Goal: Transaction & Acquisition: Purchase product/service

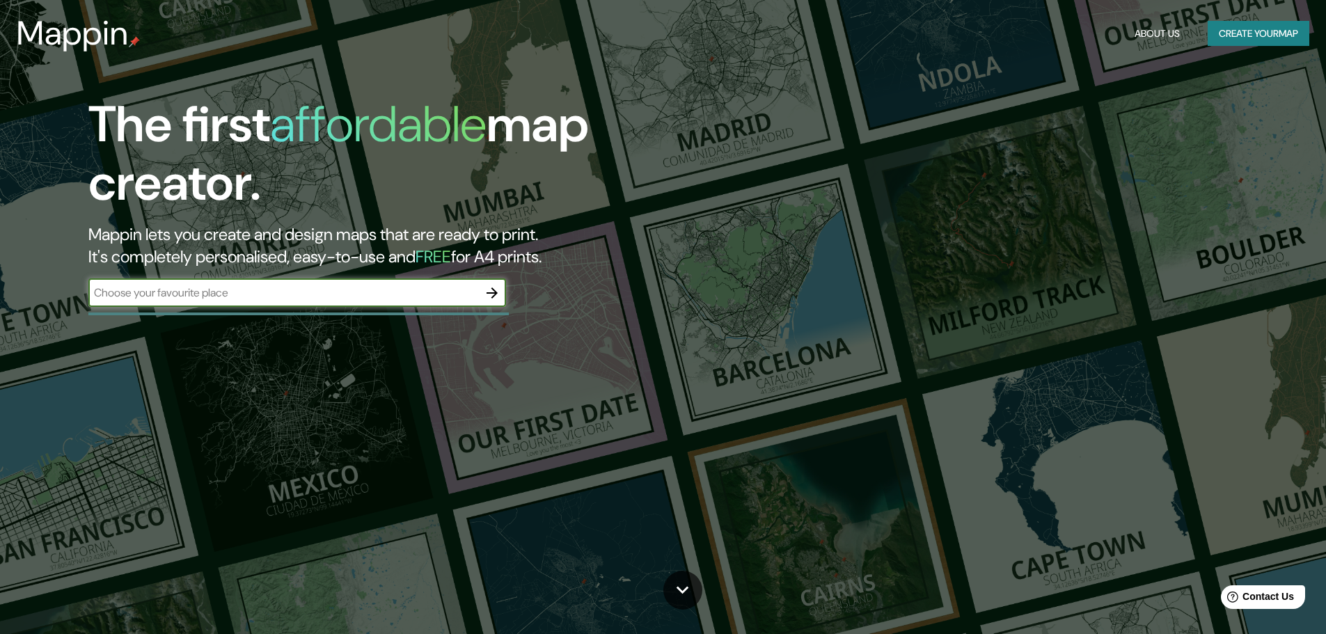
drag, startPoint x: 1281, startPoint y: 1, endPoint x: 198, endPoint y: 292, distance: 1122.1
click at [198, 292] on input "text" at bounding box center [283, 293] width 390 height 16
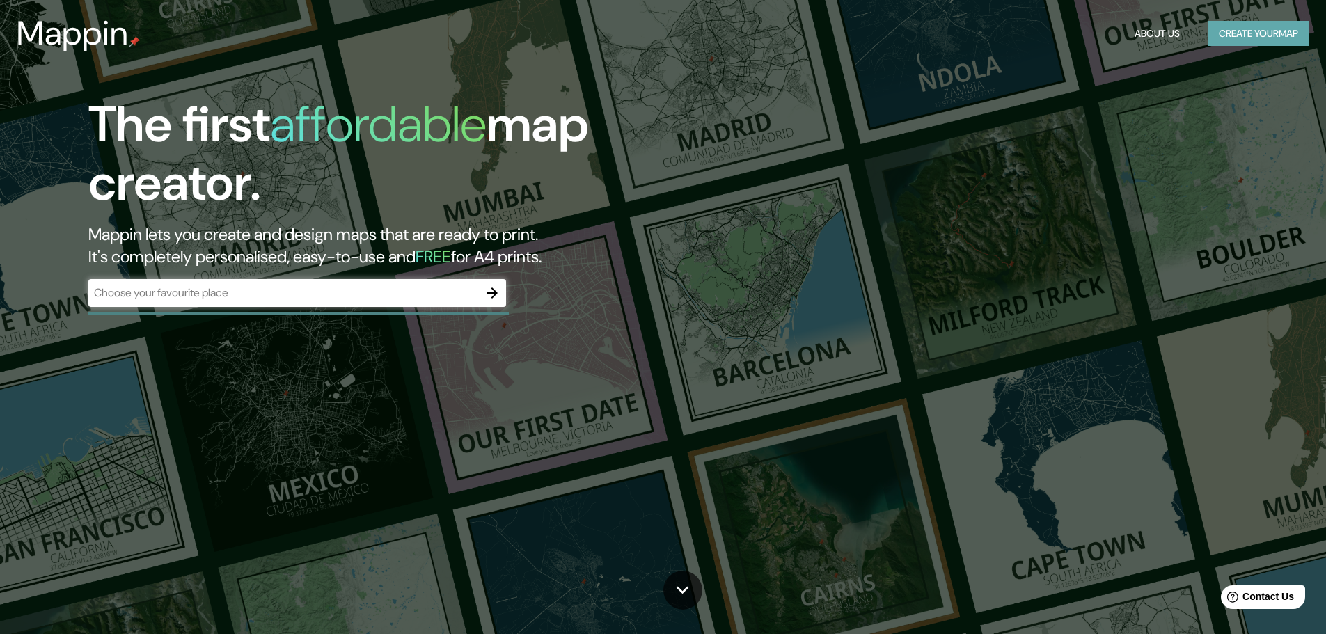
click at [1255, 35] on button "Create your map" at bounding box center [1259, 34] width 102 height 26
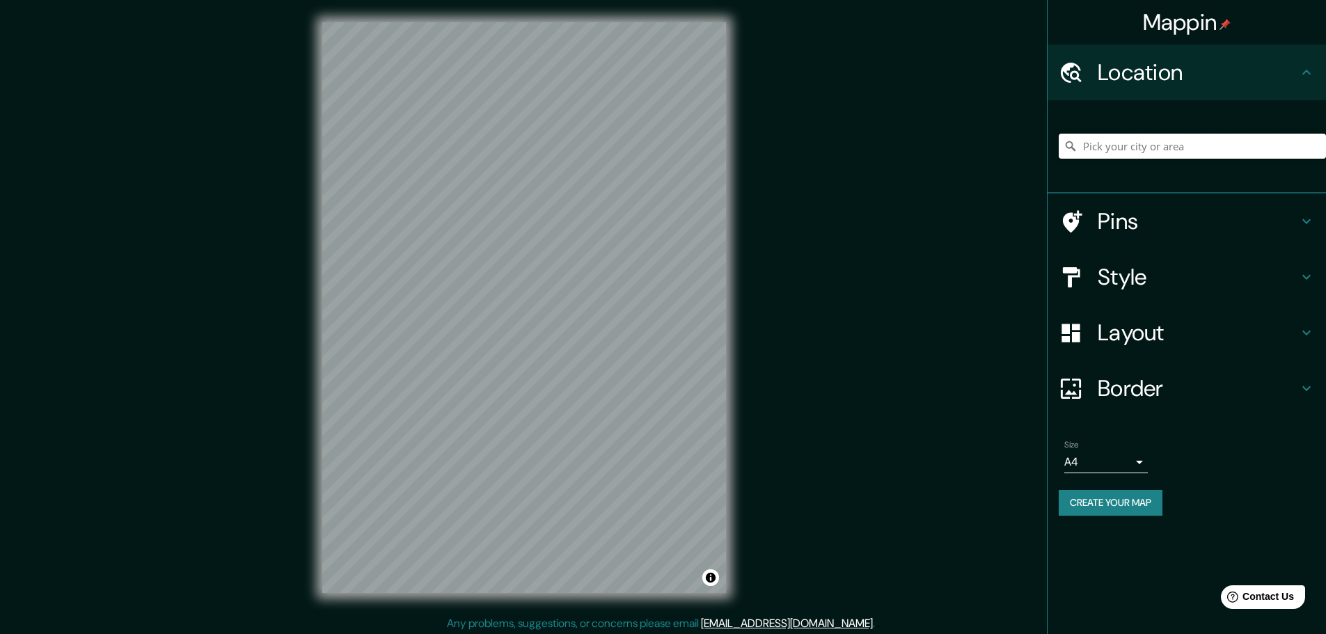
click at [1107, 148] on input "Pick your city or area" at bounding box center [1192, 146] width 267 height 25
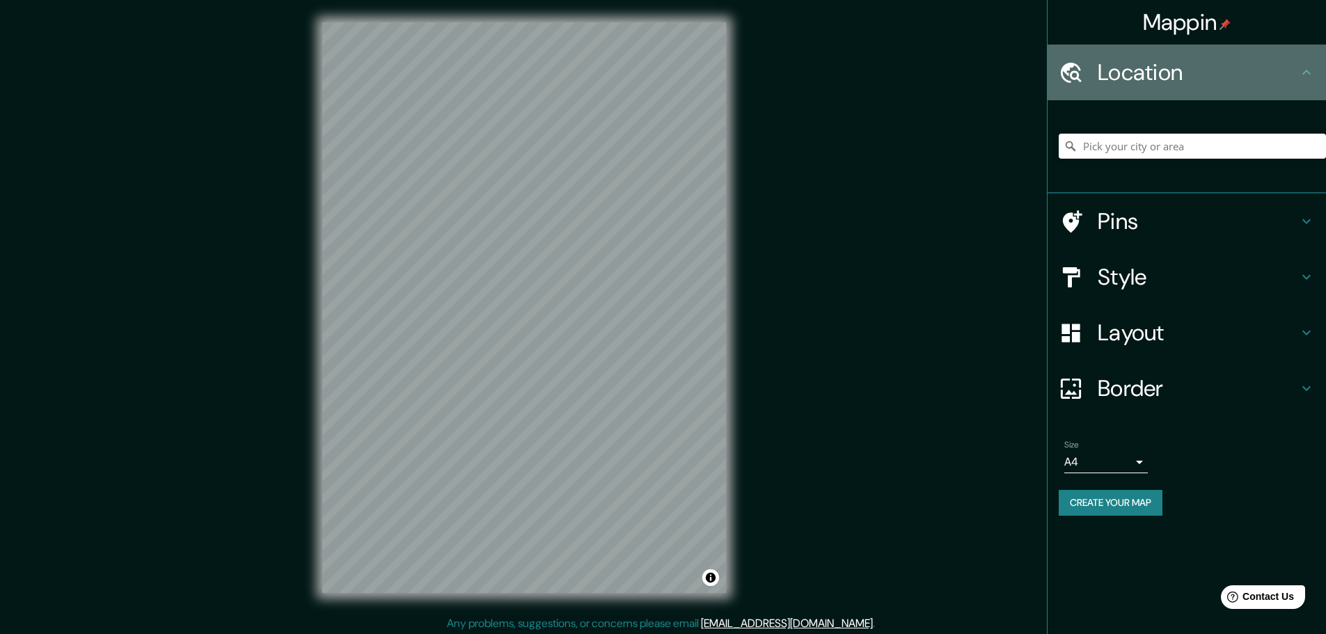
click at [1304, 72] on icon at bounding box center [1306, 72] width 8 height 5
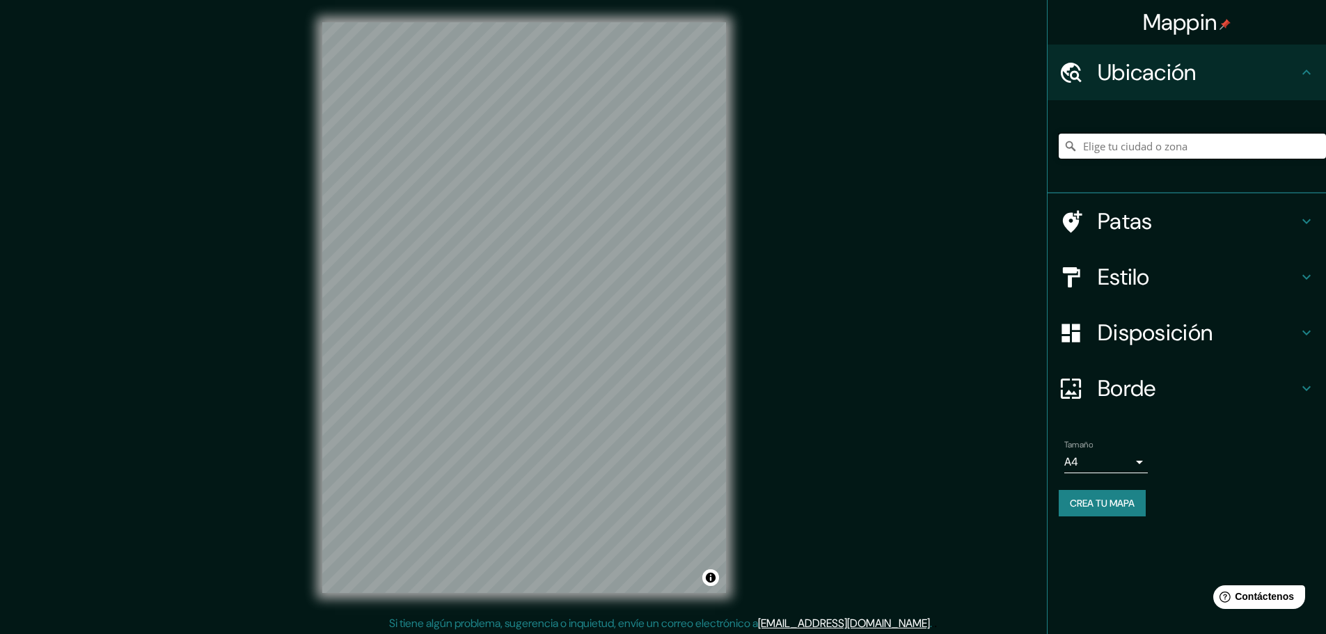
click at [1134, 149] on input "Elige tu ciudad o zona" at bounding box center [1192, 146] width 267 height 25
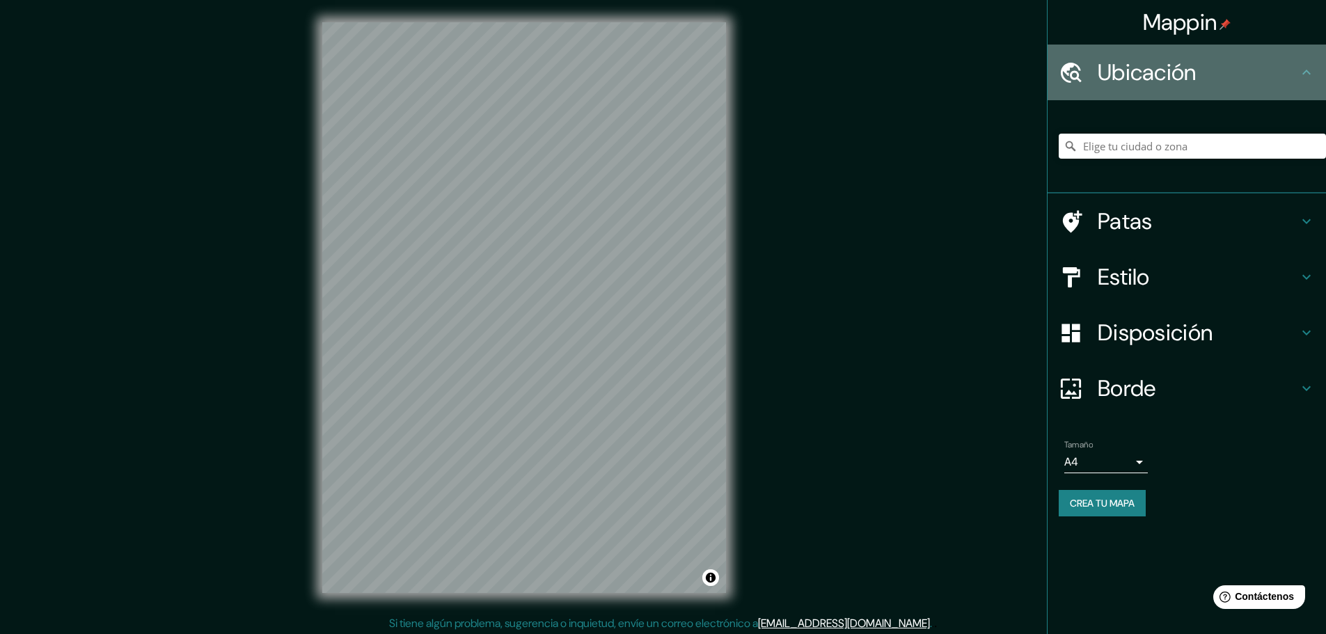
click at [1312, 79] on icon at bounding box center [1306, 72] width 17 height 17
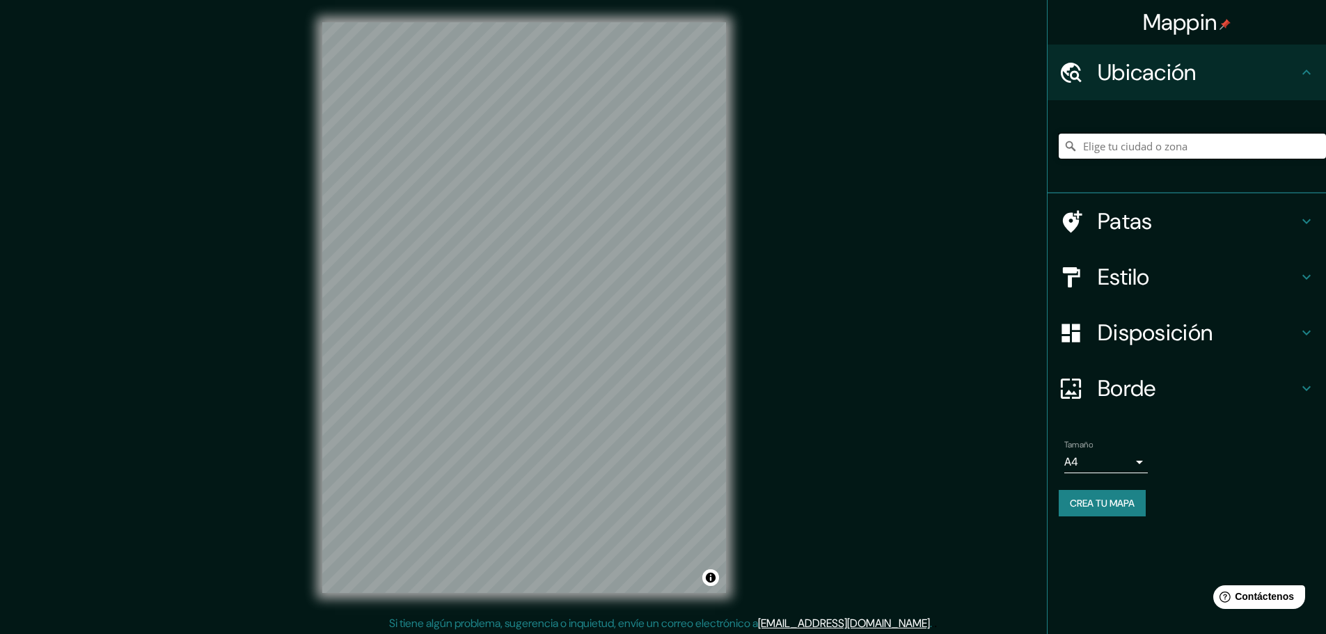
click at [1155, 136] on input "Elige tu ciudad o zona" at bounding box center [1192, 146] width 267 height 25
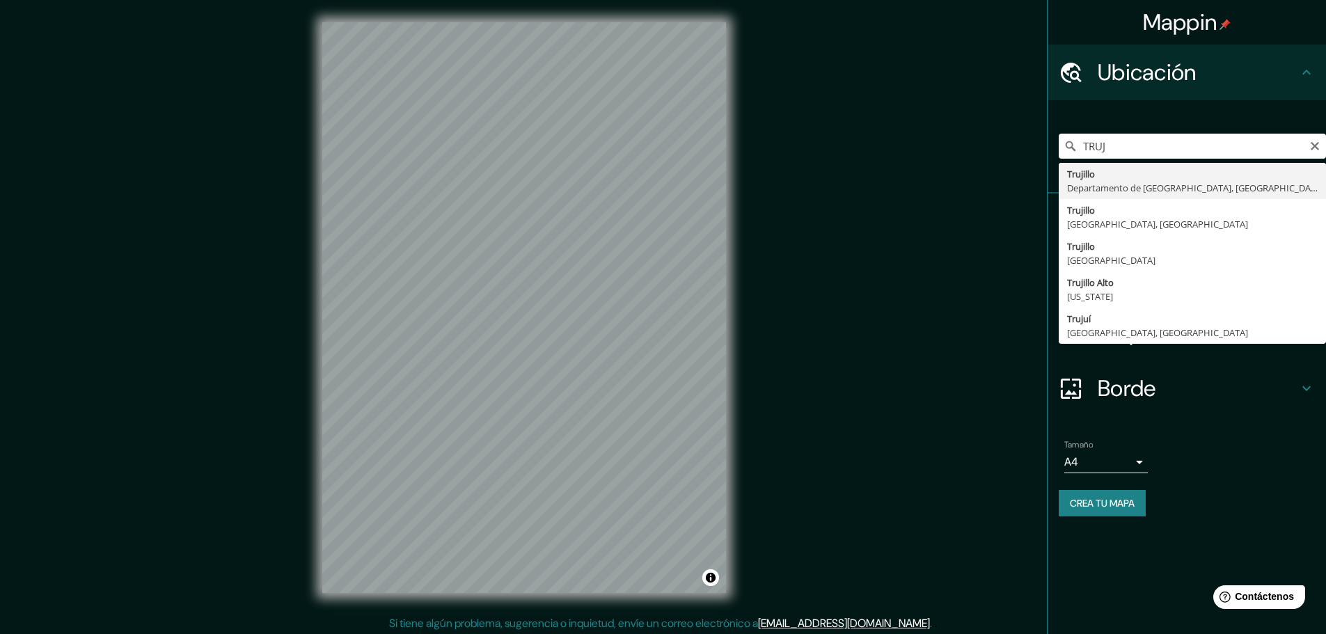
type input "[GEOGRAPHIC_DATA], [GEOGRAPHIC_DATA], [GEOGRAPHIC_DATA]"
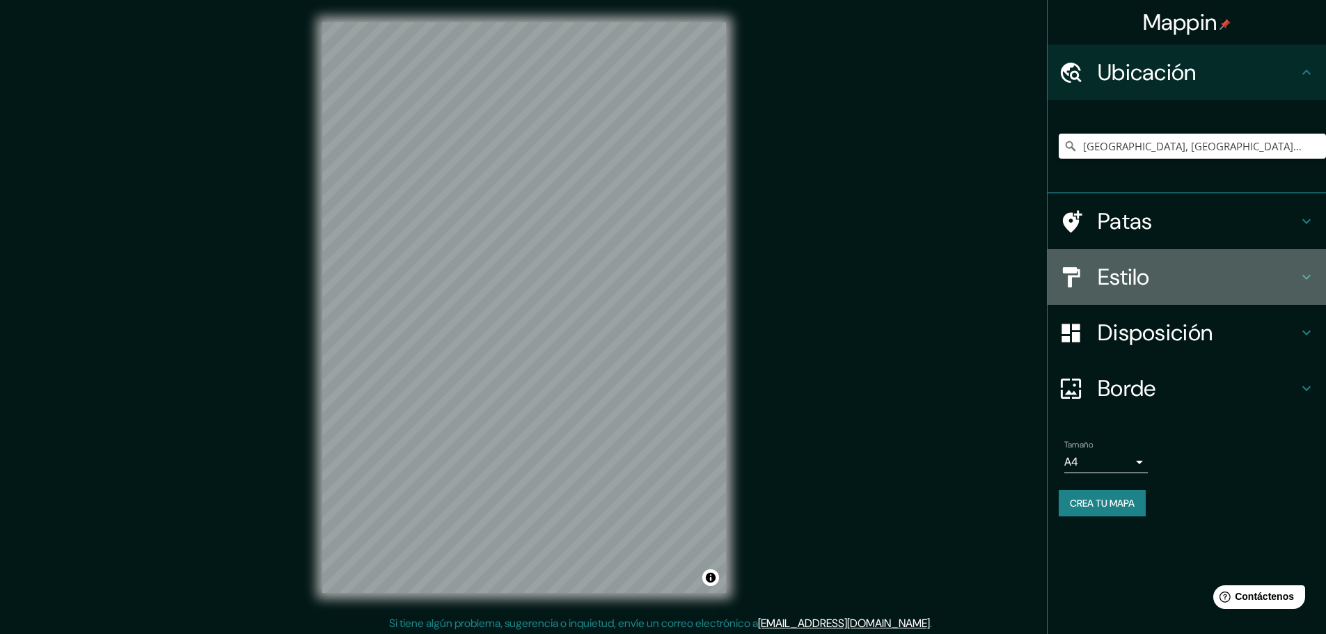
click at [1106, 283] on font "Estilo" at bounding box center [1124, 276] width 52 height 29
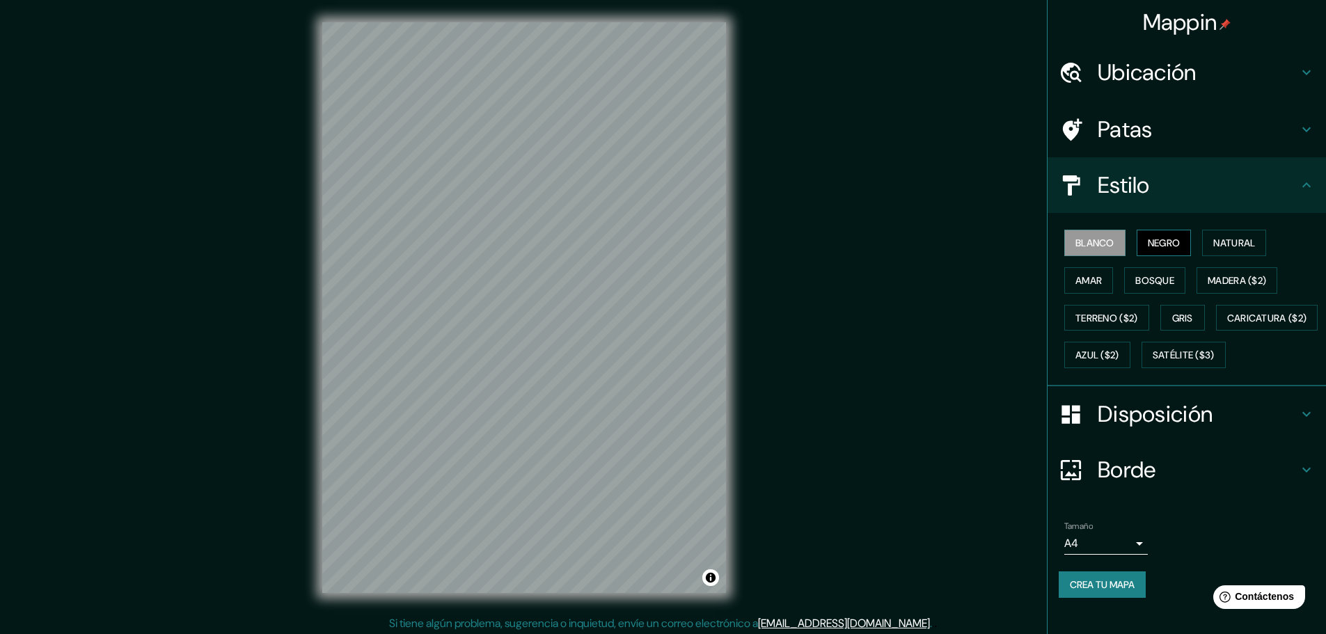
click at [1152, 244] on font "Negro" at bounding box center [1164, 243] width 33 height 13
click at [1219, 245] on font "Natural" at bounding box center [1234, 243] width 42 height 13
click at [1075, 275] on font "Amar" at bounding box center [1088, 280] width 26 height 13
click at [1137, 276] on font "Bosque" at bounding box center [1154, 280] width 39 height 13
click at [1085, 280] on font "Amar" at bounding box center [1088, 280] width 26 height 13
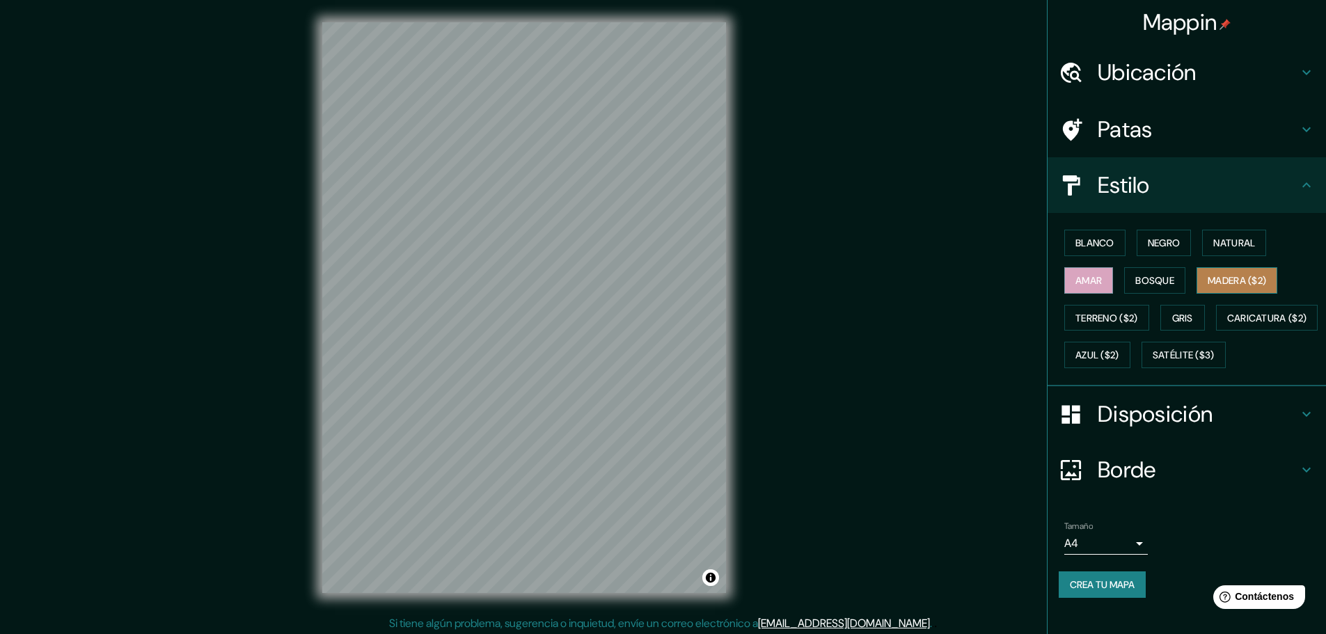
click at [1223, 276] on font "Madera ($2)" at bounding box center [1237, 280] width 58 height 13
click at [1077, 315] on font "Terreno ($2)" at bounding box center [1106, 318] width 63 height 13
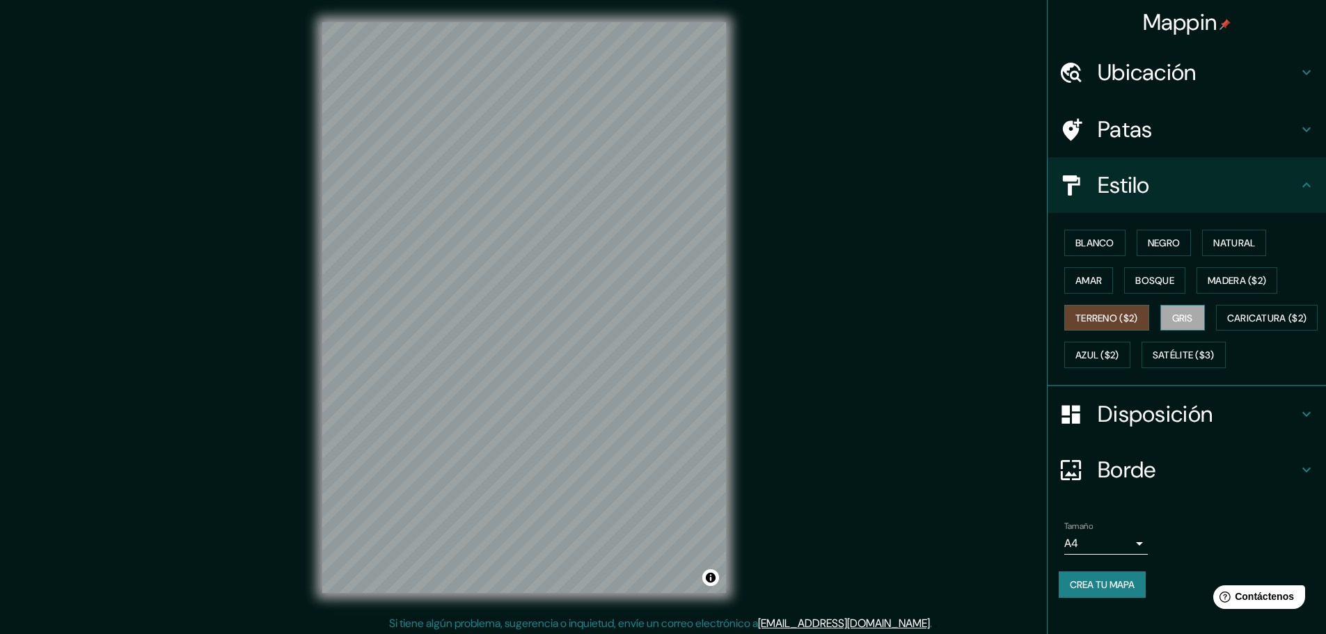
click at [1176, 313] on font "Gris" at bounding box center [1182, 318] width 21 height 13
click at [1162, 274] on font "Bosque" at bounding box center [1154, 280] width 39 height 13
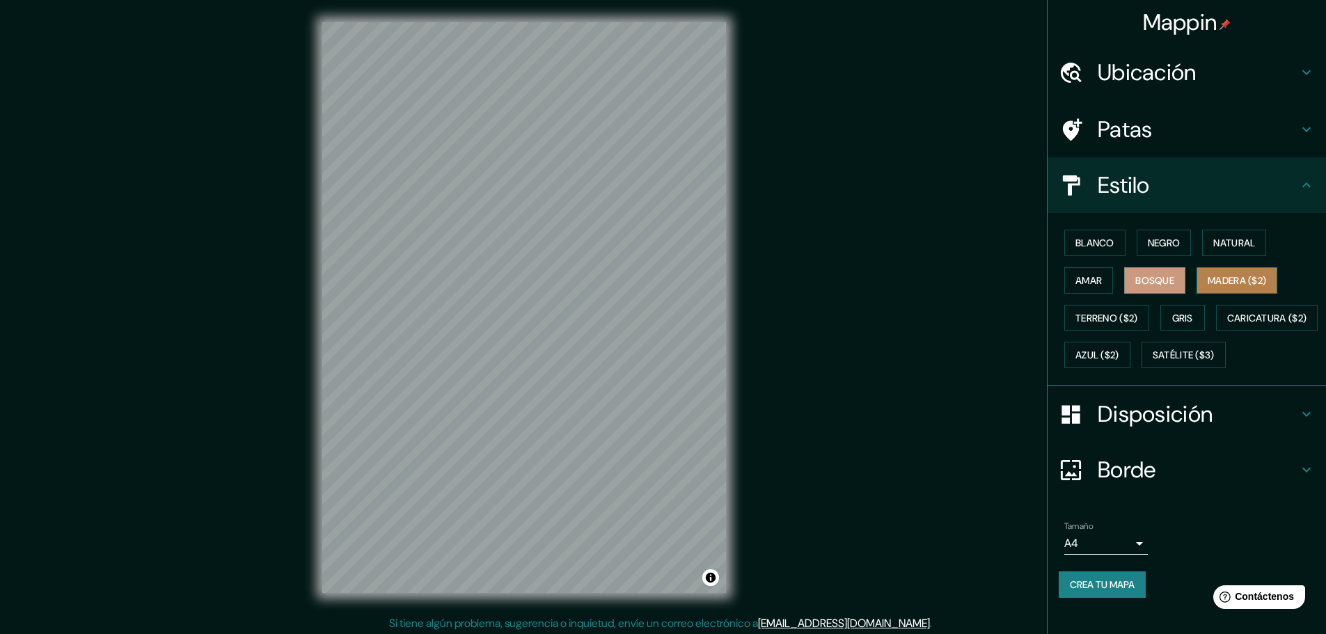
click at [1220, 276] on font "Madera ($2)" at bounding box center [1237, 280] width 58 height 13
click at [1077, 280] on font "Amar" at bounding box center [1088, 280] width 26 height 13
click at [1153, 237] on font "Negro" at bounding box center [1164, 243] width 33 height 13
click at [1102, 249] on font "Blanco" at bounding box center [1094, 243] width 39 height 13
click at [1137, 233] on button "Negro" at bounding box center [1164, 243] width 55 height 26
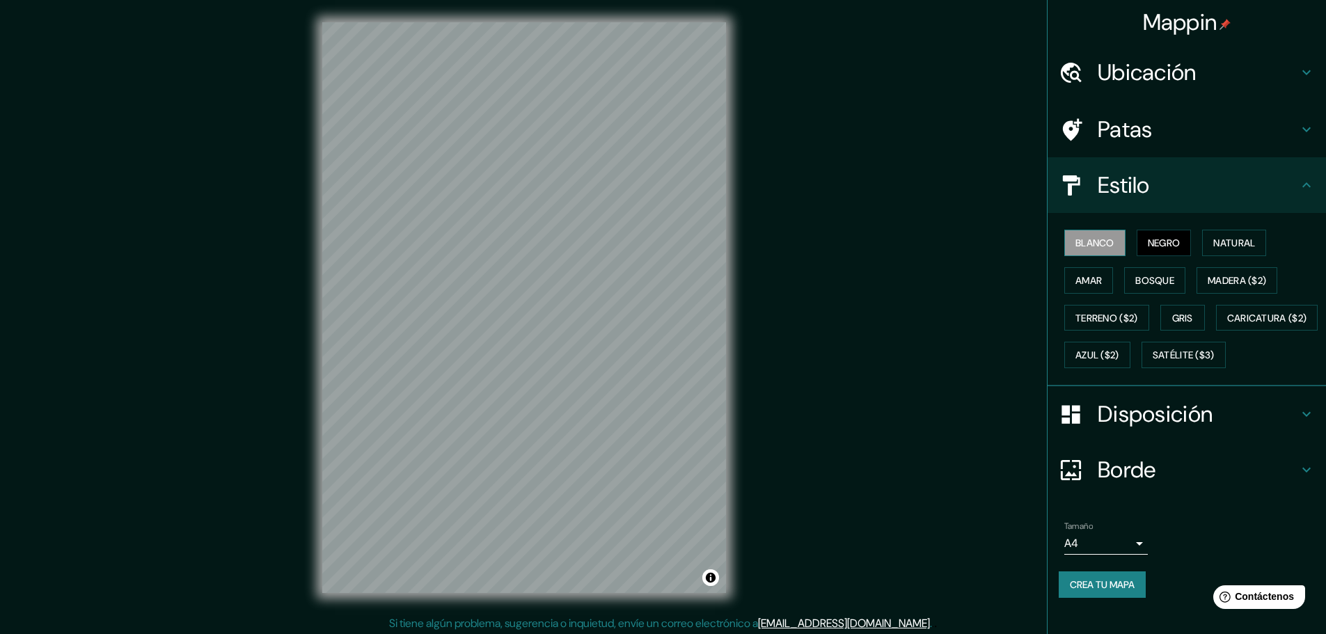
click at [1098, 246] on font "Blanco" at bounding box center [1094, 243] width 39 height 13
click at [1118, 137] on font "Patas" at bounding box center [1125, 129] width 55 height 29
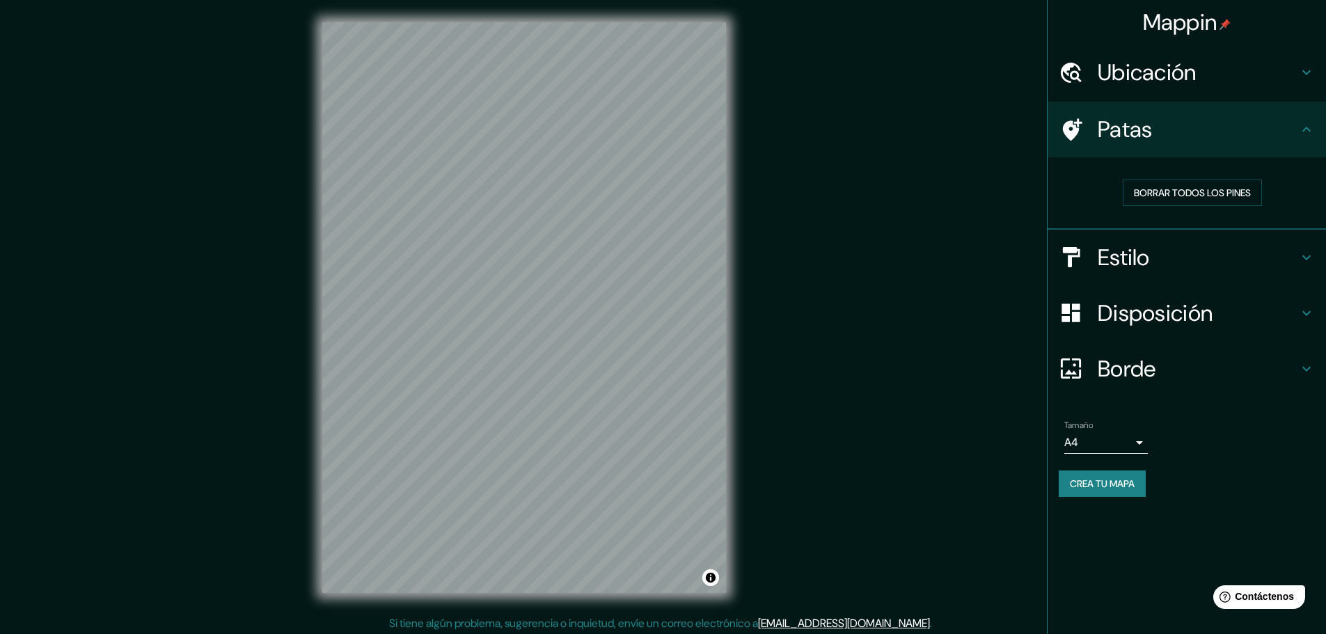
click at [1109, 263] on font "Estilo" at bounding box center [1124, 257] width 52 height 29
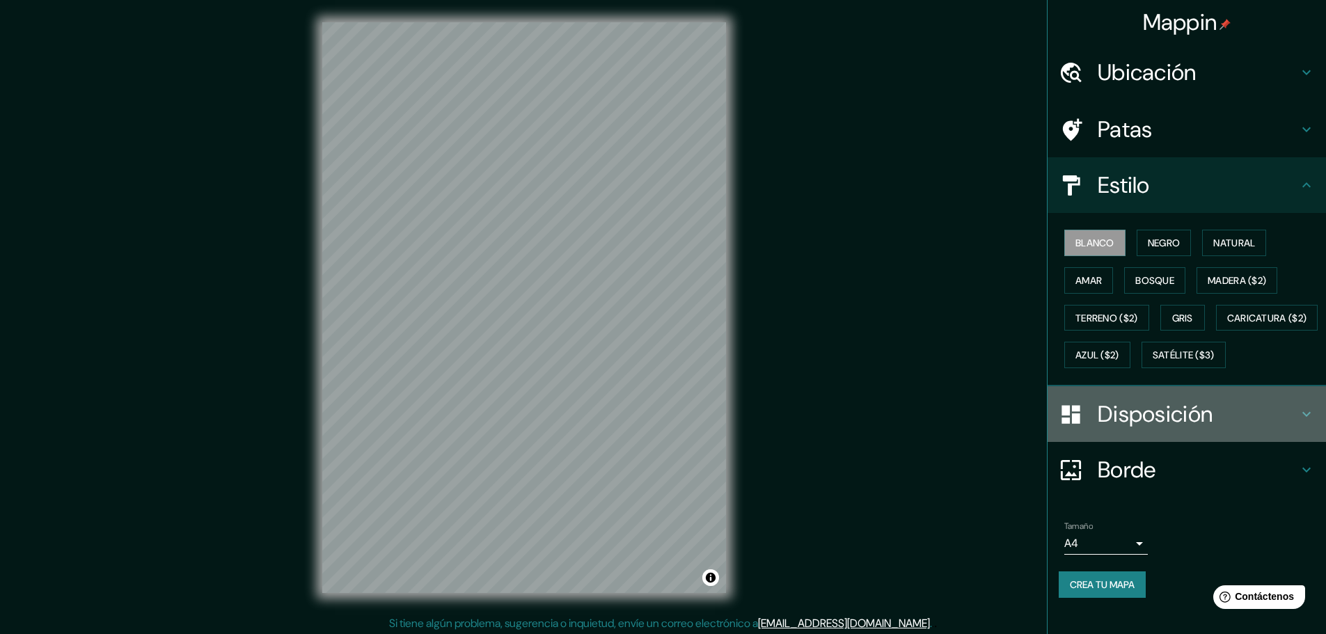
click at [1141, 429] on font "Disposición" at bounding box center [1155, 414] width 115 height 29
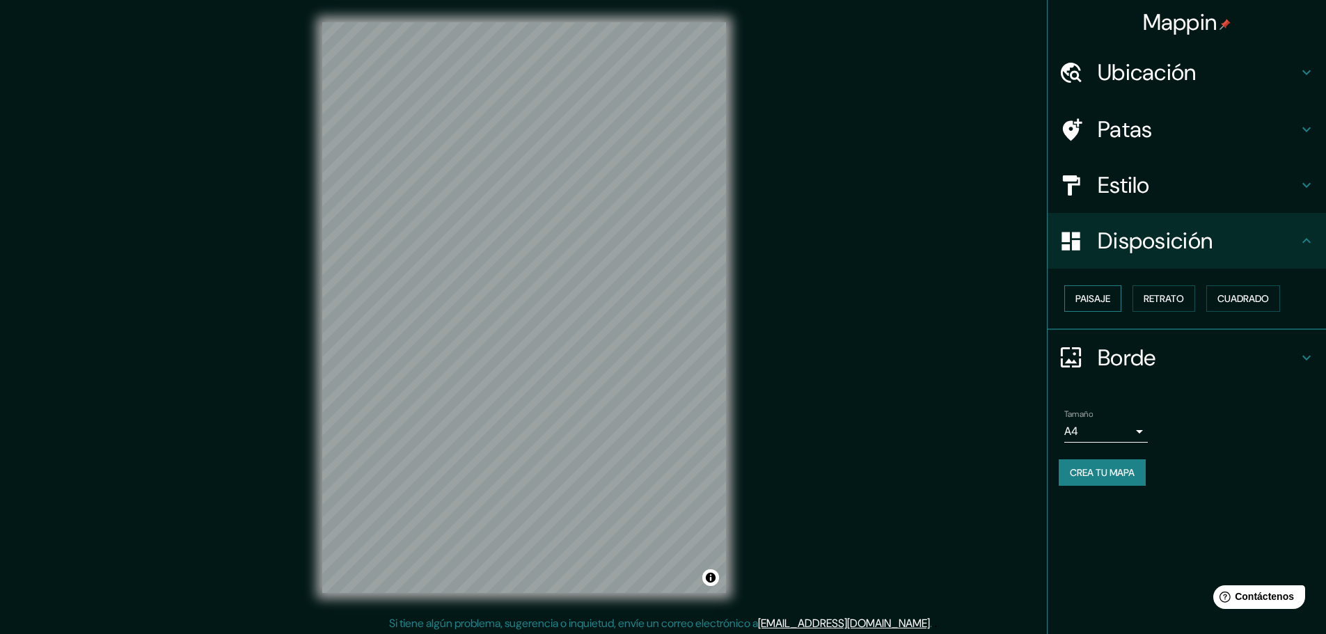
click at [1087, 292] on font "Paisaje" at bounding box center [1092, 298] width 35 height 13
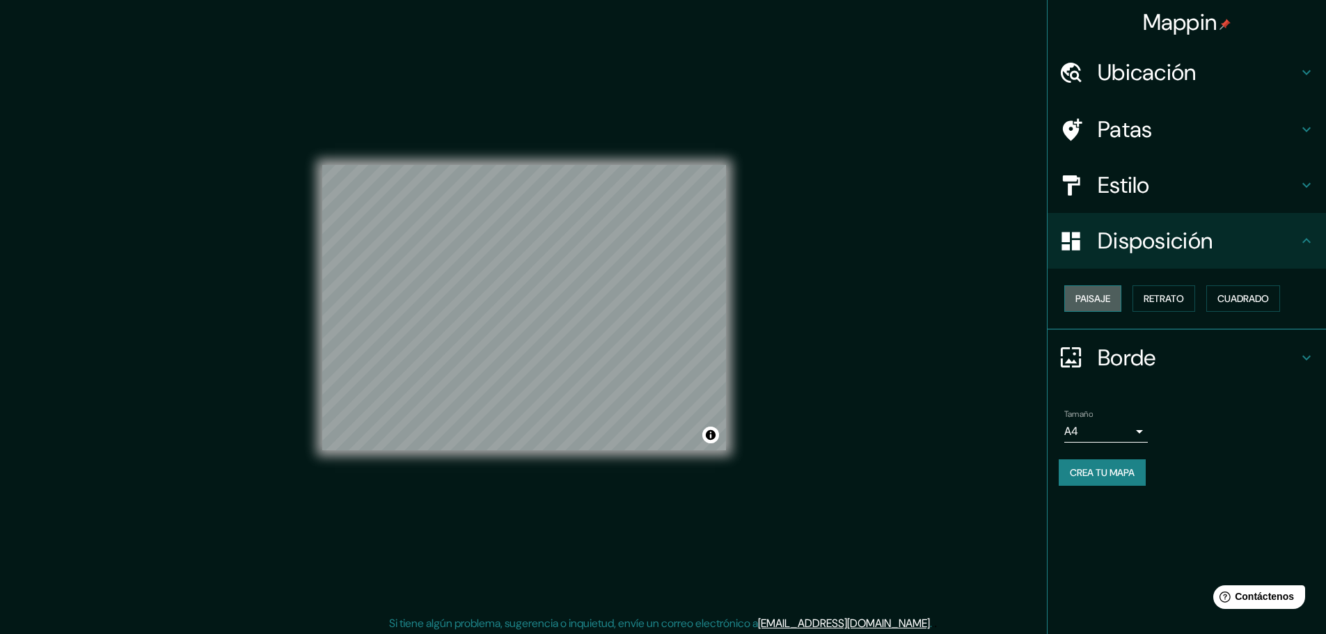
click at [1087, 292] on font "Paisaje" at bounding box center [1092, 298] width 35 height 13
click at [1155, 297] on font "Retrato" at bounding box center [1164, 298] width 40 height 13
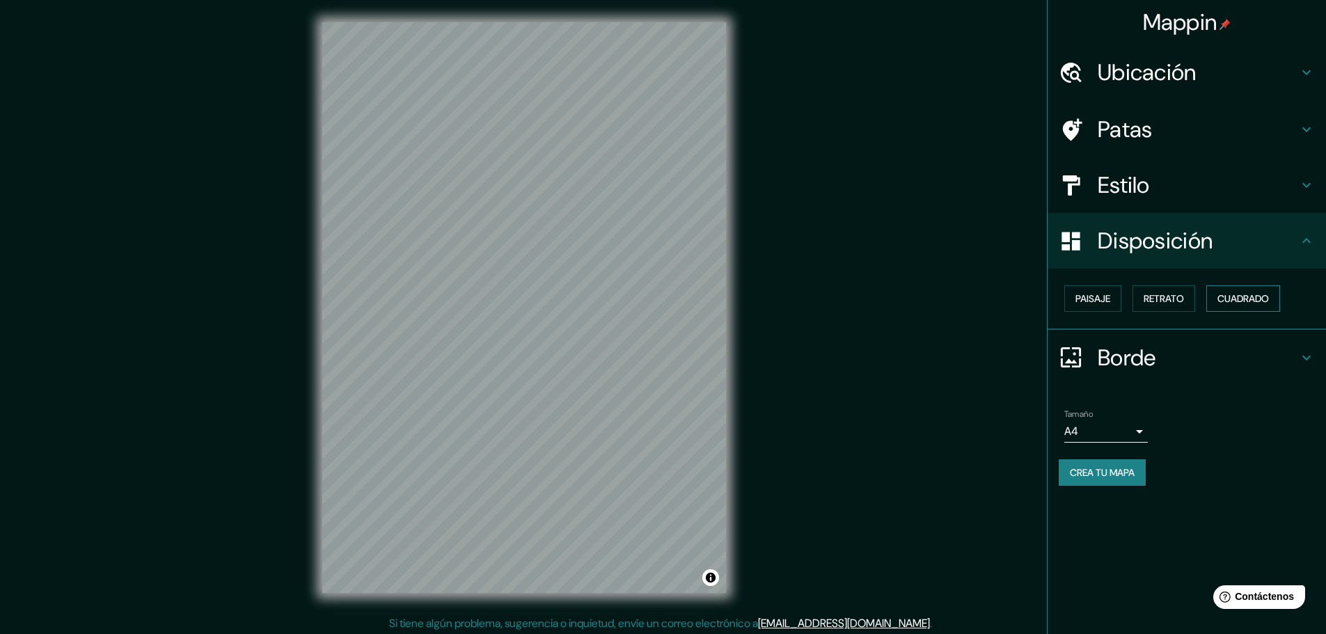
click at [1236, 297] on font "Cuadrado" at bounding box center [1243, 298] width 52 height 13
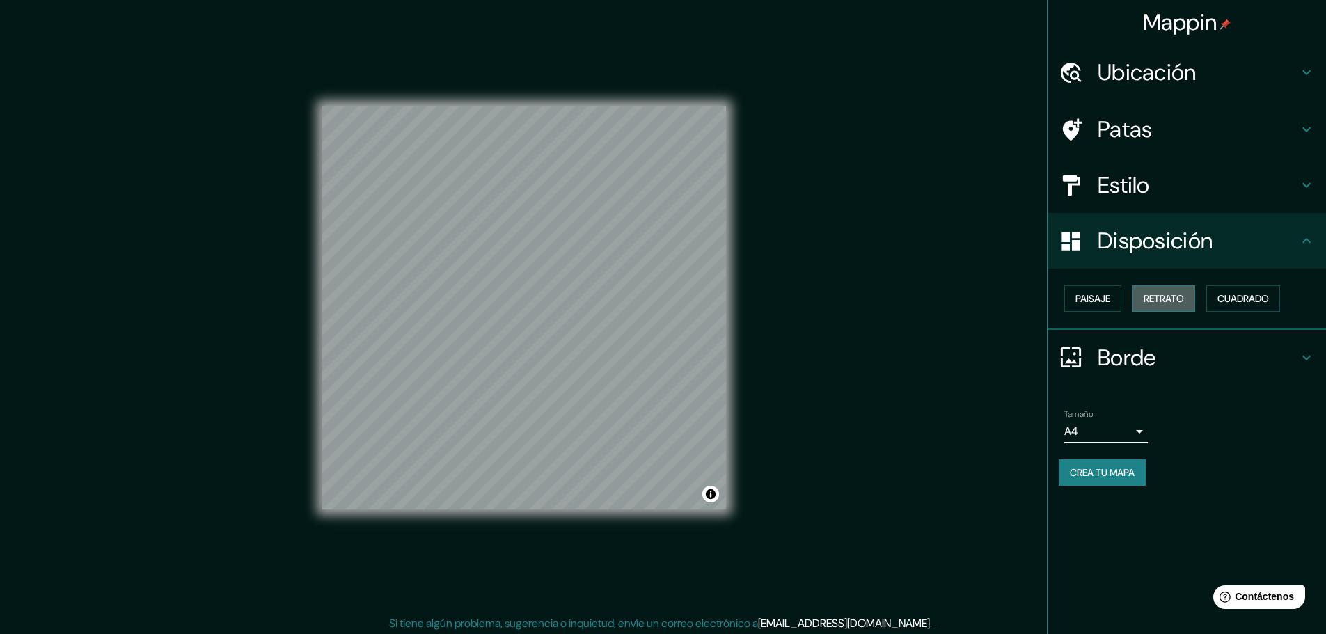
click at [1146, 304] on font "Retrato" at bounding box center [1164, 298] width 40 height 13
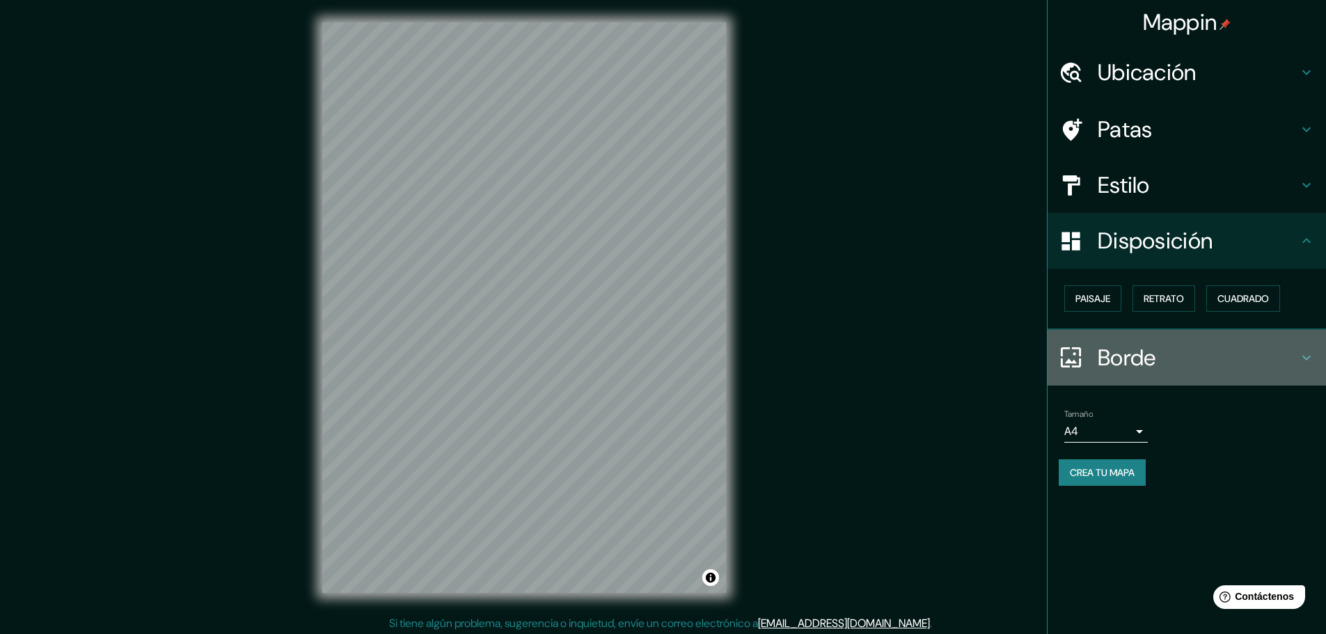
click at [1109, 351] on font "Borde" at bounding box center [1127, 357] width 58 height 29
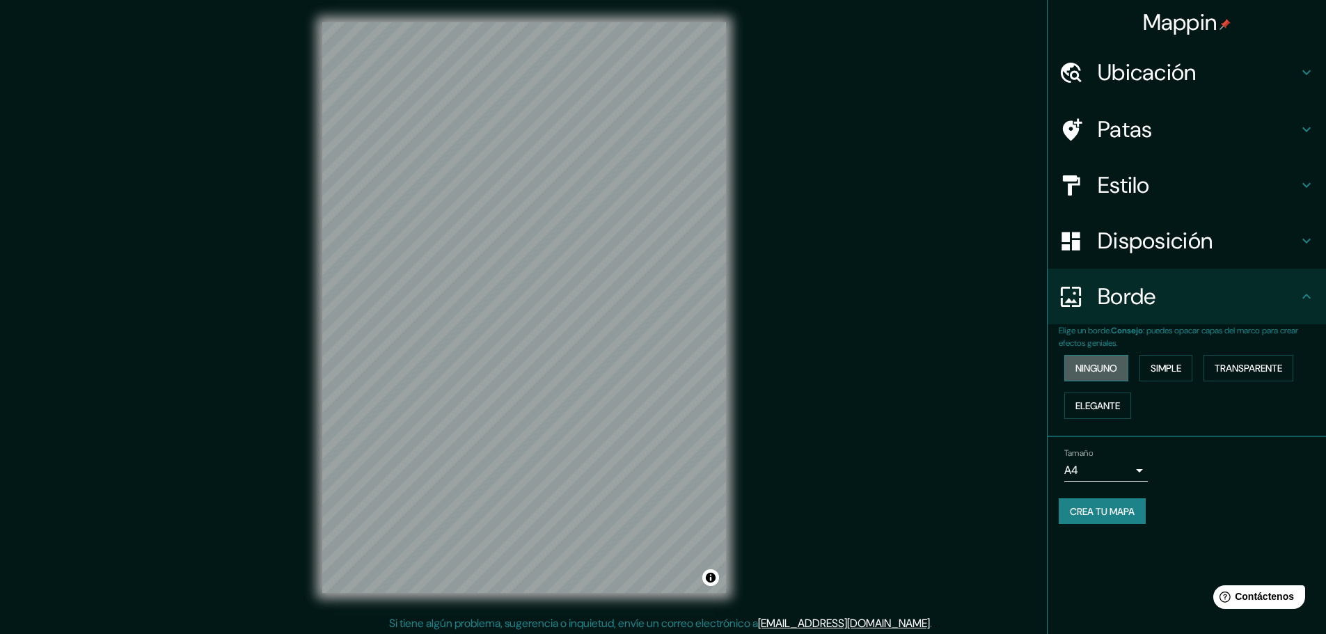
click at [1094, 372] on font "Ninguno" at bounding box center [1096, 368] width 42 height 13
click at [1158, 367] on font "Simple" at bounding box center [1166, 368] width 31 height 13
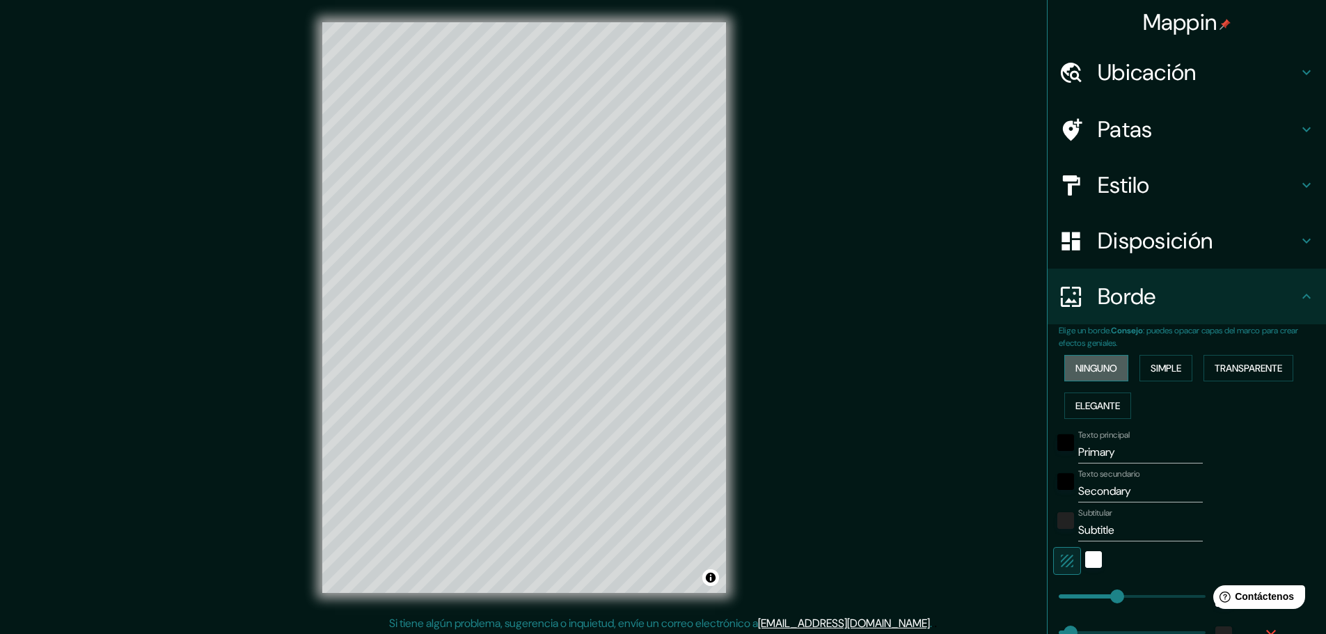
click at [1102, 372] on font "Ninguno" at bounding box center [1096, 368] width 42 height 13
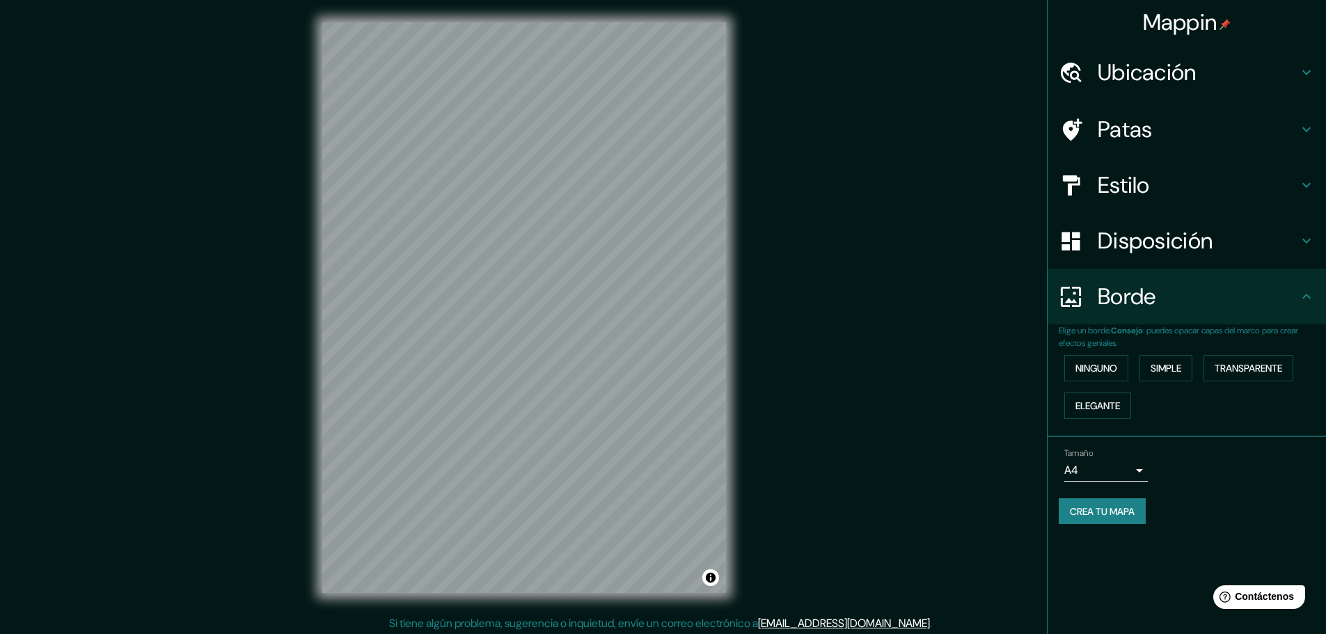
click at [1107, 186] on font "Estilo" at bounding box center [1124, 185] width 52 height 29
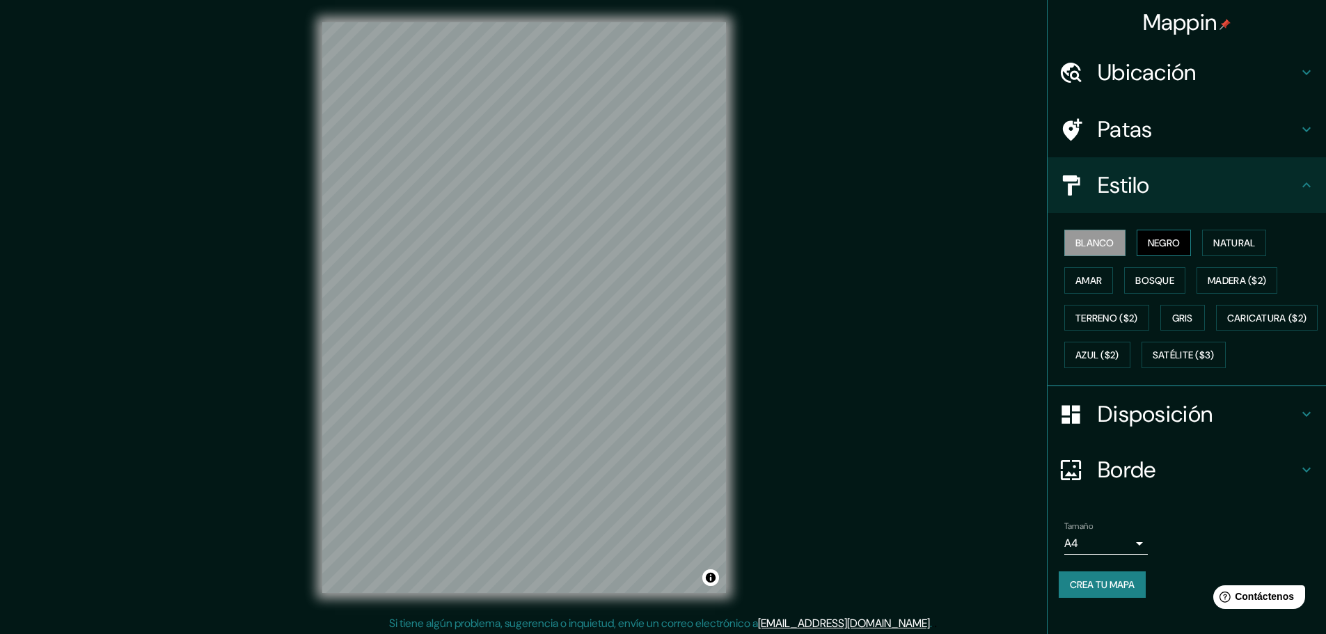
click at [1138, 238] on button "Negro" at bounding box center [1164, 243] width 55 height 26
click at [1089, 278] on font "Amar" at bounding box center [1088, 280] width 26 height 13
click at [1139, 280] on font "Bosque" at bounding box center [1154, 280] width 39 height 13
click at [1153, 362] on font "Satélite ($3)" at bounding box center [1184, 355] width 62 height 13
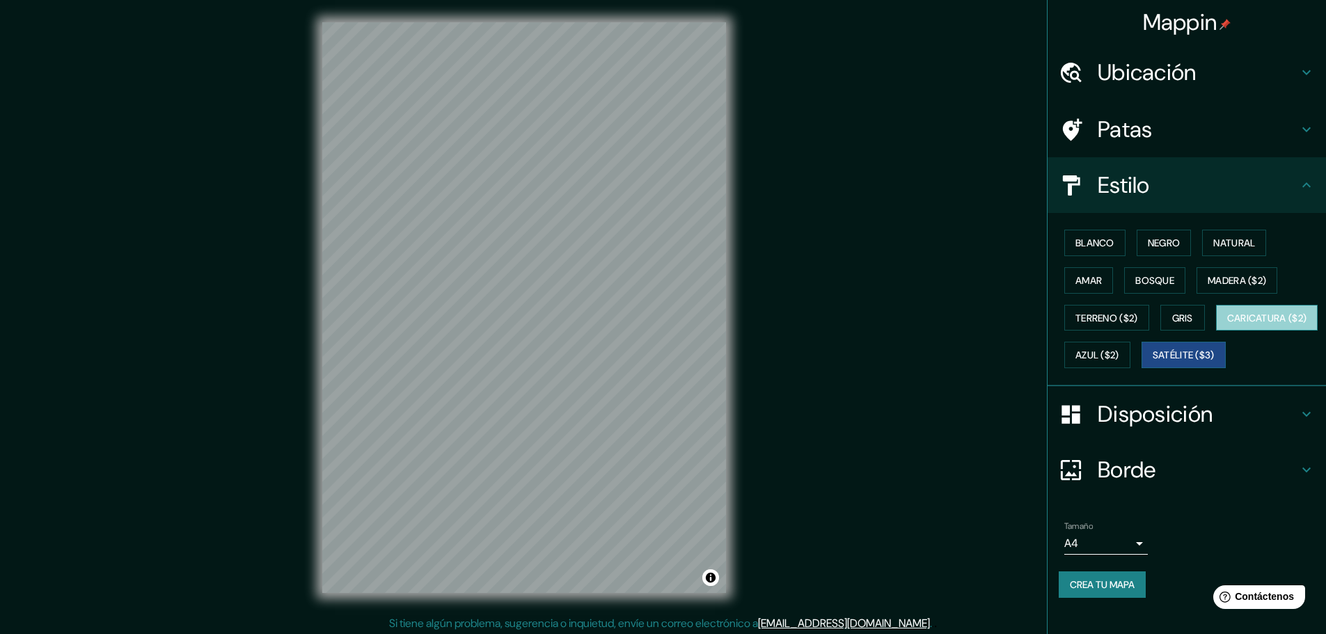
click at [1227, 324] on font "Caricatura ($2)" at bounding box center [1267, 318] width 80 height 13
click at [1119, 361] on font "Azul ($2)" at bounding box center [1097, 355] width 44 height 13
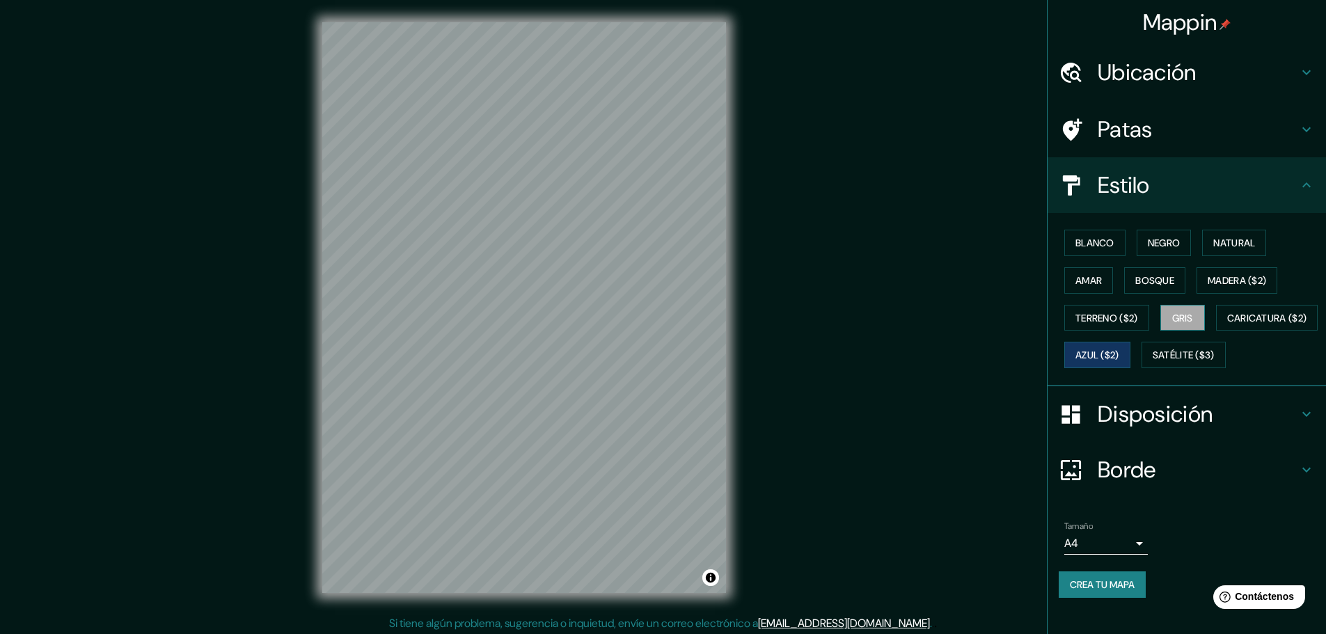
click at [1187, 322] on button "Gris" at bounding box center [1182, 318] width 45 height 26
click at [1095, 591] on font "Crea tu mapa" at bounding box center [1102, 584] width 65 height 13
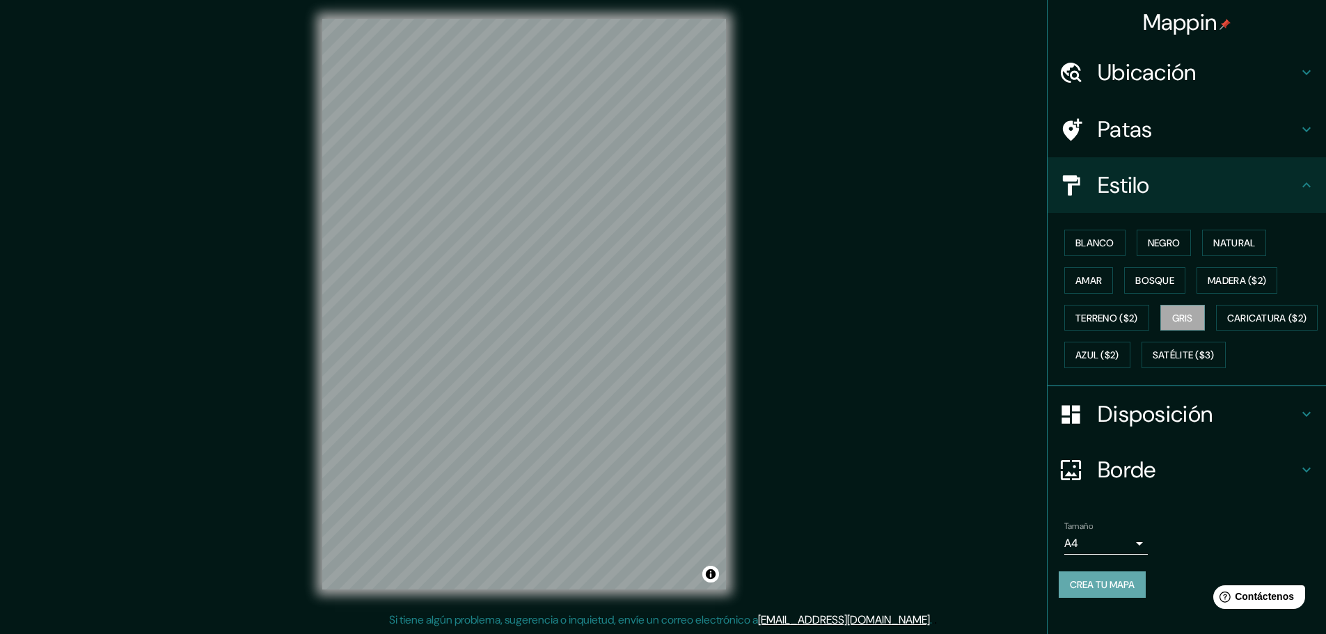
click at [1100, 591] on font "Crea tu mapa" at bounding box center [1102, 584] width 65 height 13
click at [1084, 312] on font "Terreno ($2)" at bounding box center [1106, 318] width 63 height 13
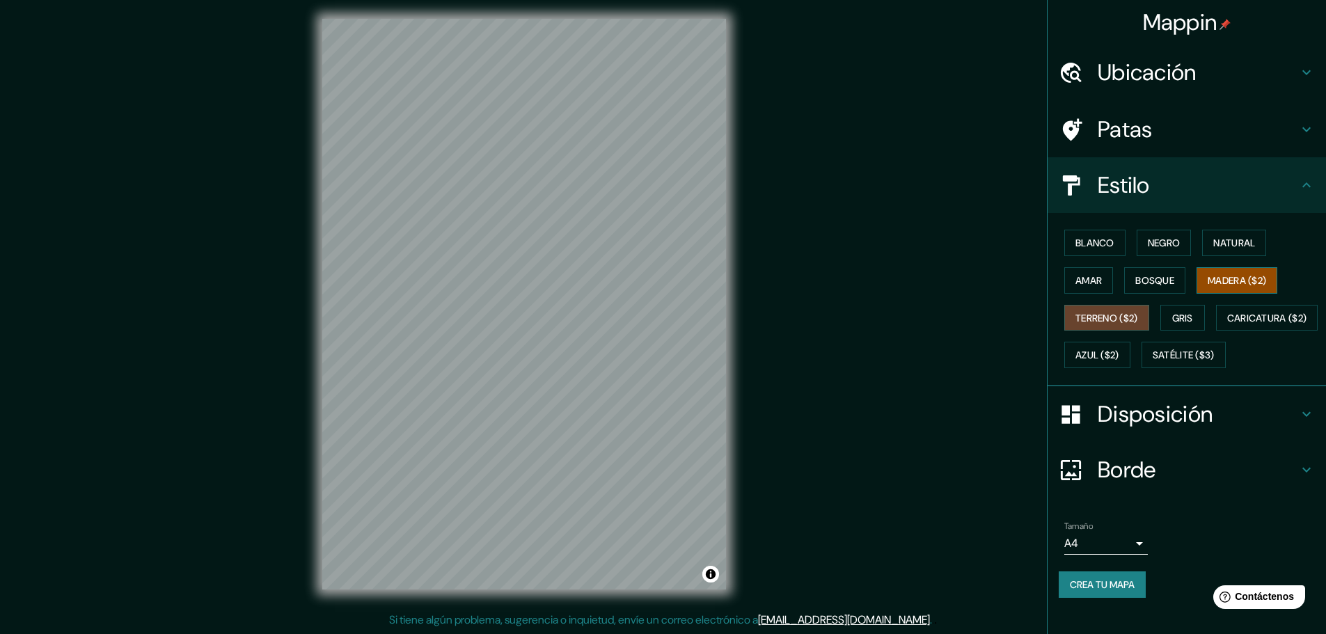
click at [1227, 271] on font "Madera ($2)" at bounding box center [1237, 280] width 58 height 18
click at [1109, 256] on div "Blanco Negro Natural [PERSON_NAME] ($2) Terreno ($2) Gris Caricatura ($2) Azul …" at bounding box center [1192, 299] width 267 height 150
click at [1141, 274] on font "Bosque" at bounding box center [1154, 280] width 39 height 13
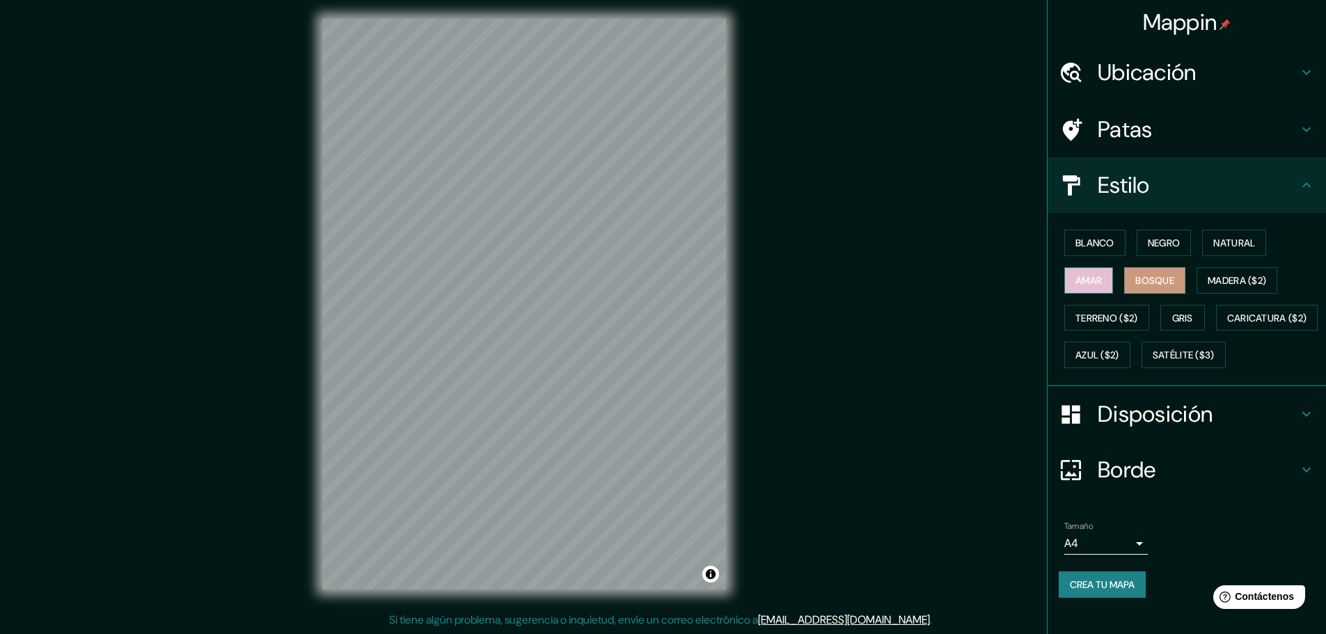
click at [1075, 274] on font "Amar" at bounding box center [1088, 280] width 26 height 13
